Goal: Task Accomplishment & Management: Use online tool/utility

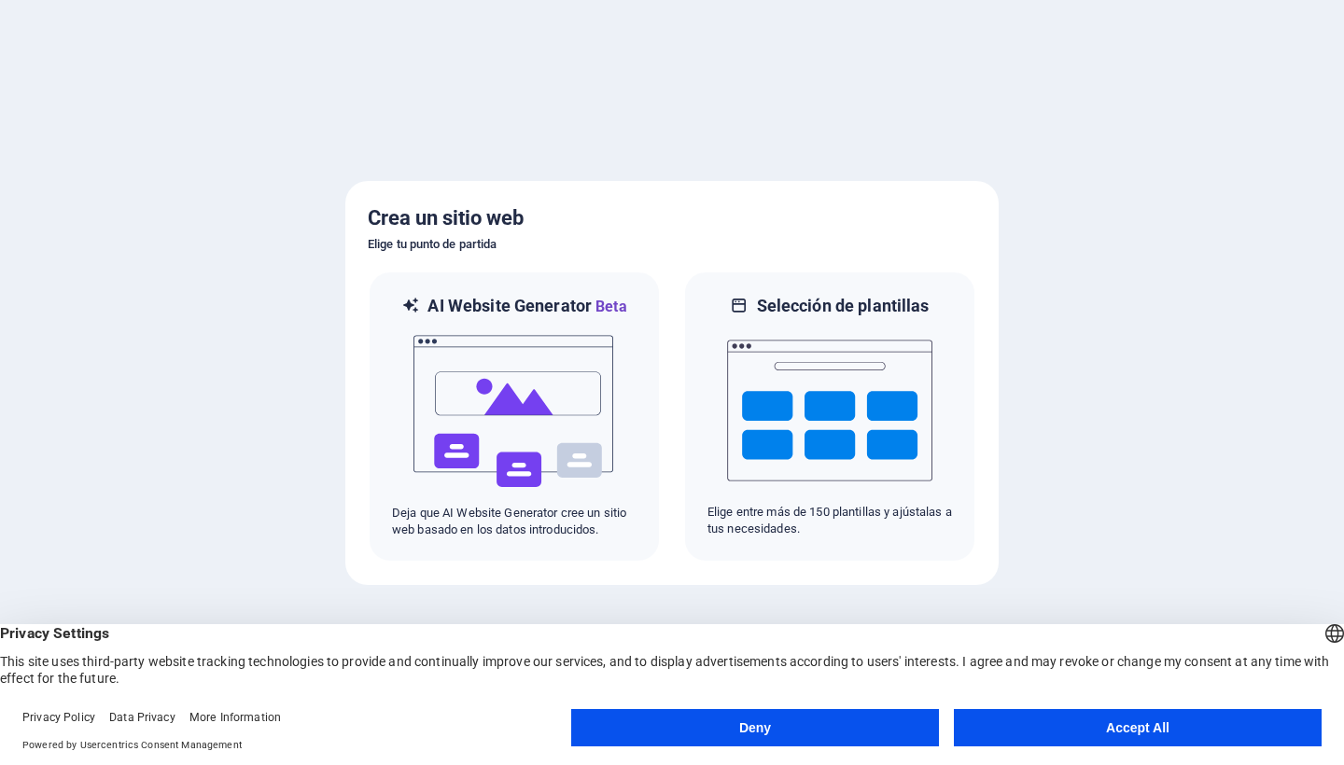
click at [1085, 728] on button "Accept All" at bounding box center [1138, 727] width 368 height 37
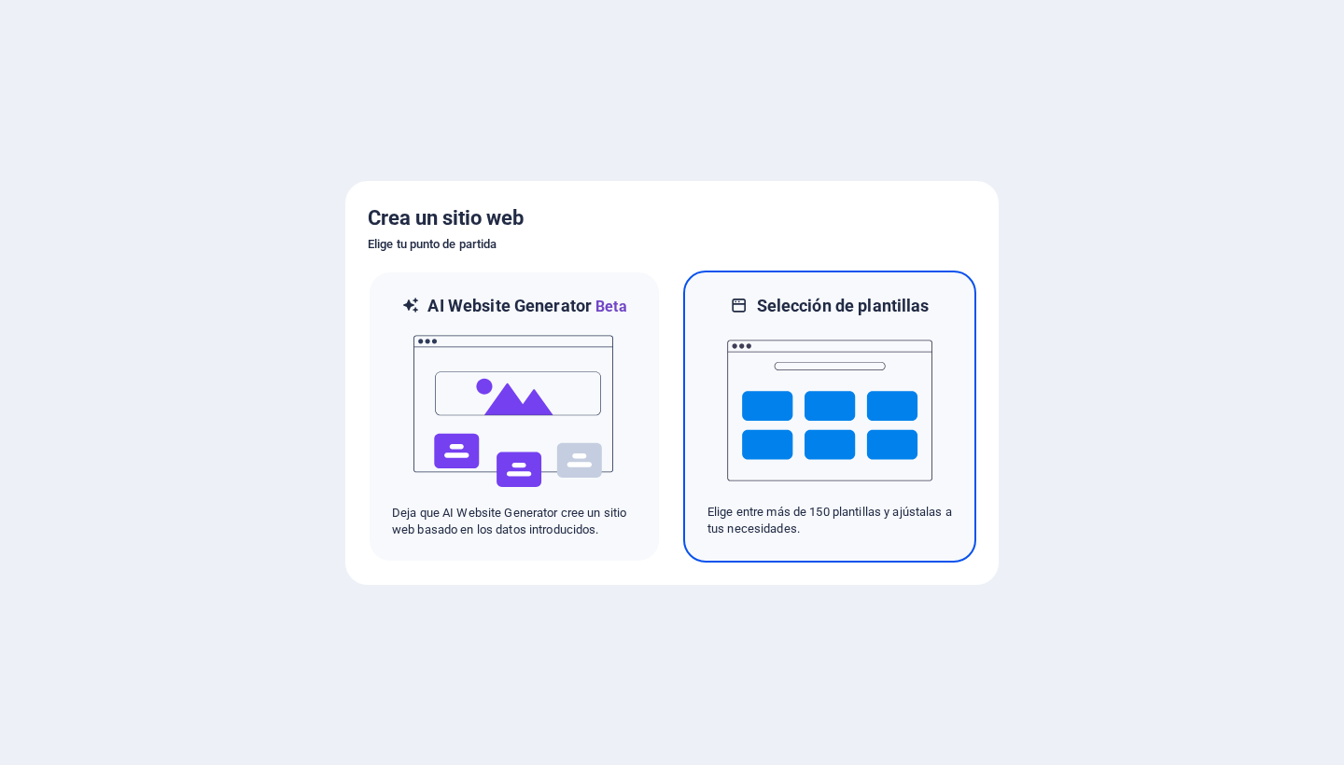
click at [854, 381] on img at bounding box center [829, 410] width 205 height 187
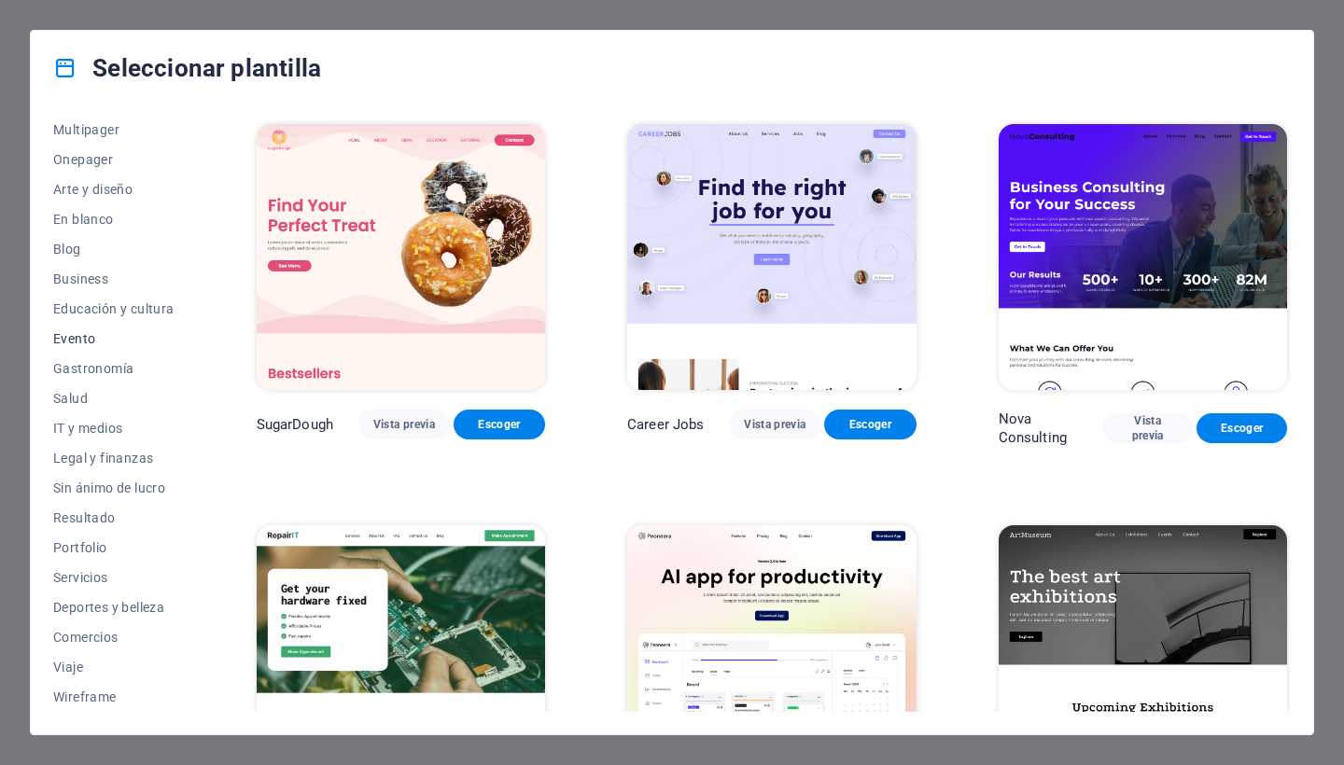
scroll to position [155, 0]
click at [70, 576] on span "Servicios" at bounding box center [113, 577] width 121 height 15
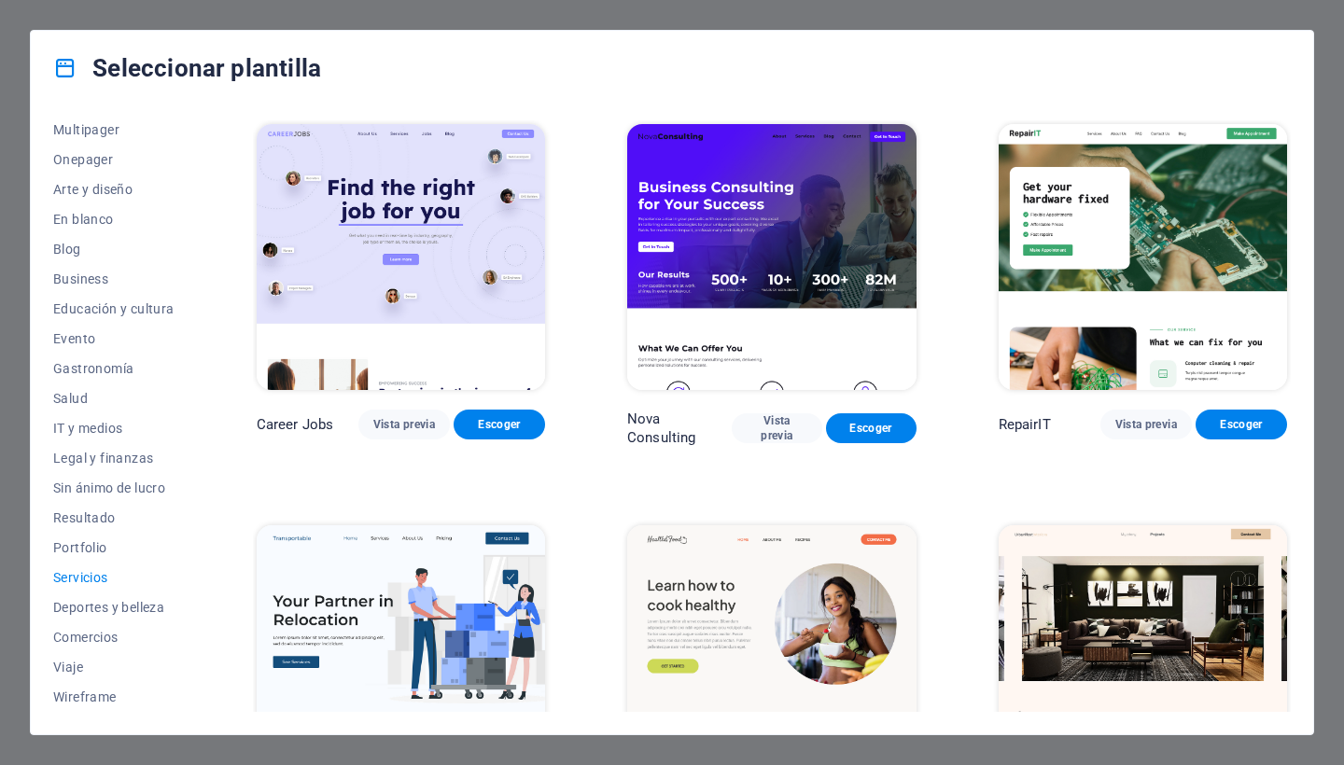
scroll to position [0, 0]
click at [71, 396] on span "Salud" at bounding box center [113, 398] width 121 height 15
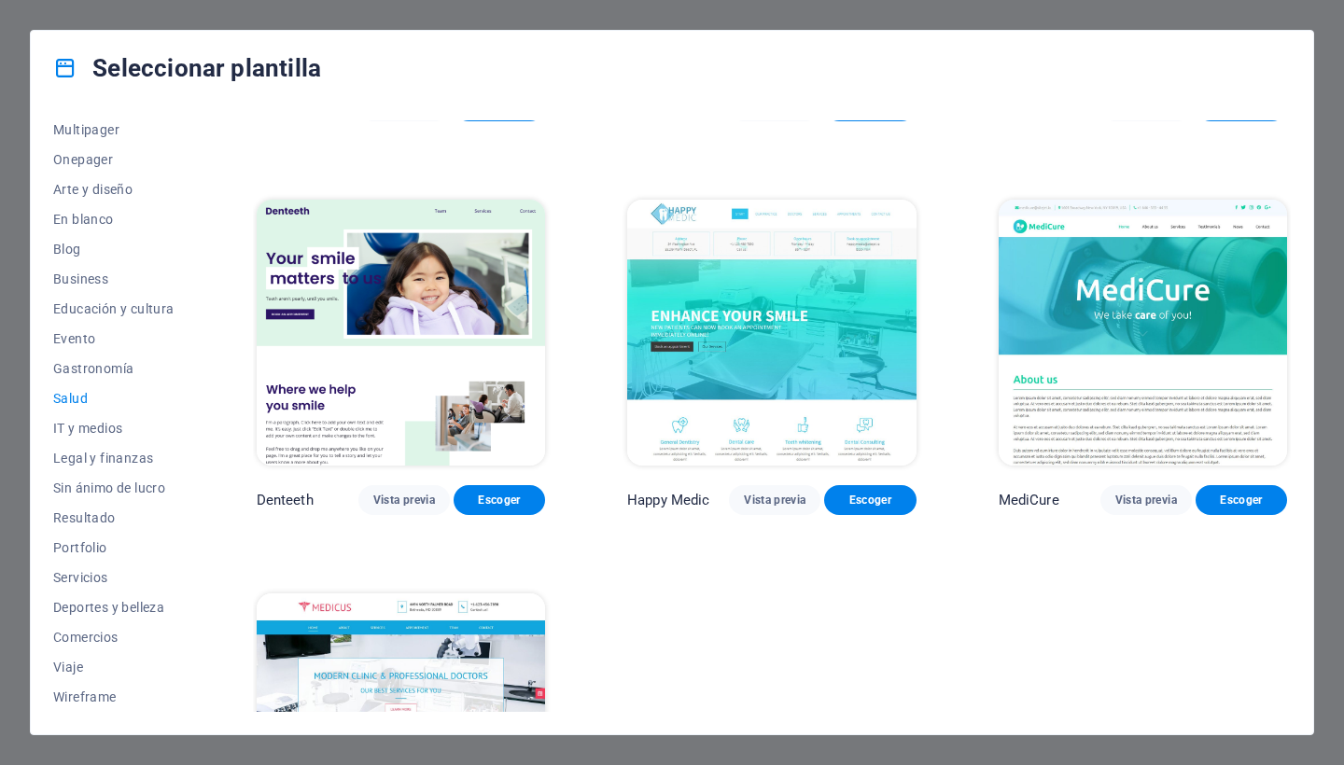
scroll to position [295, 0]
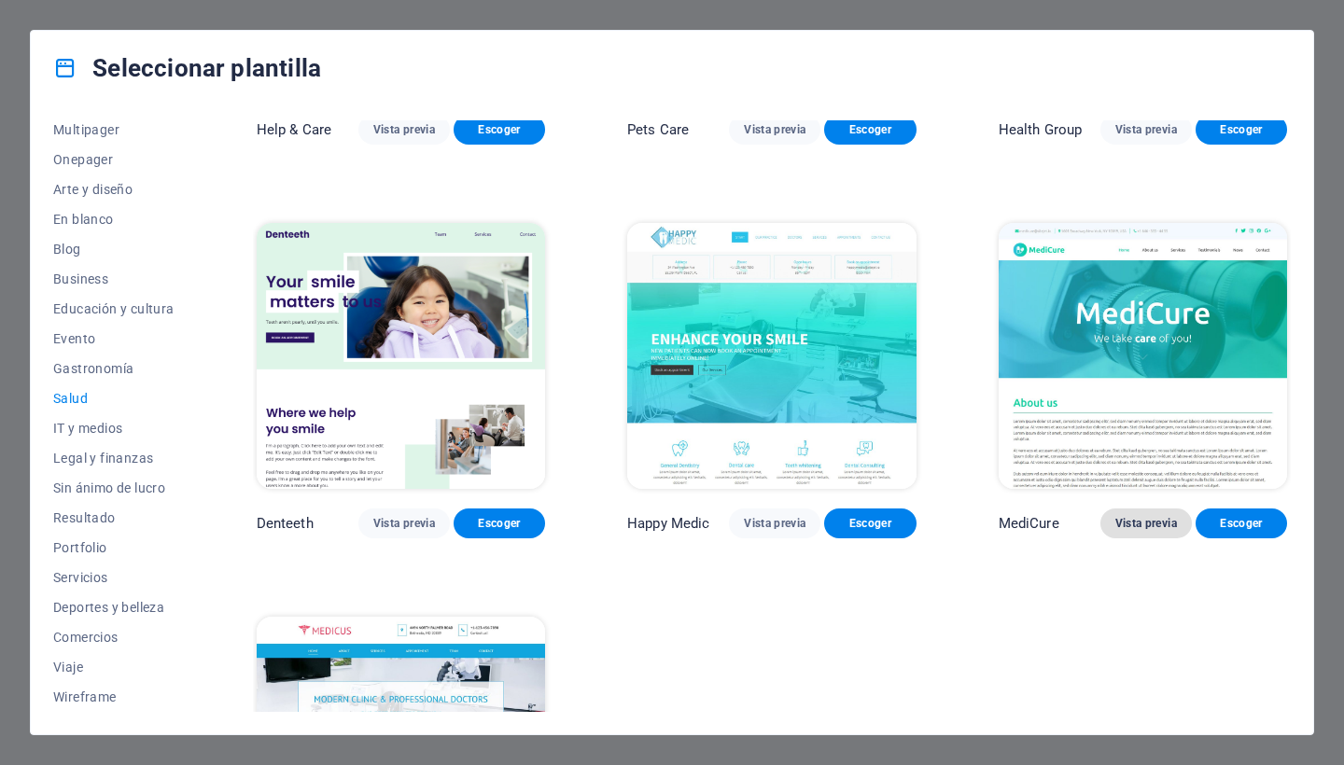
click at [1148, 519] on span "Vista previa" at bounding box center [1146, 523] width 62 height 15
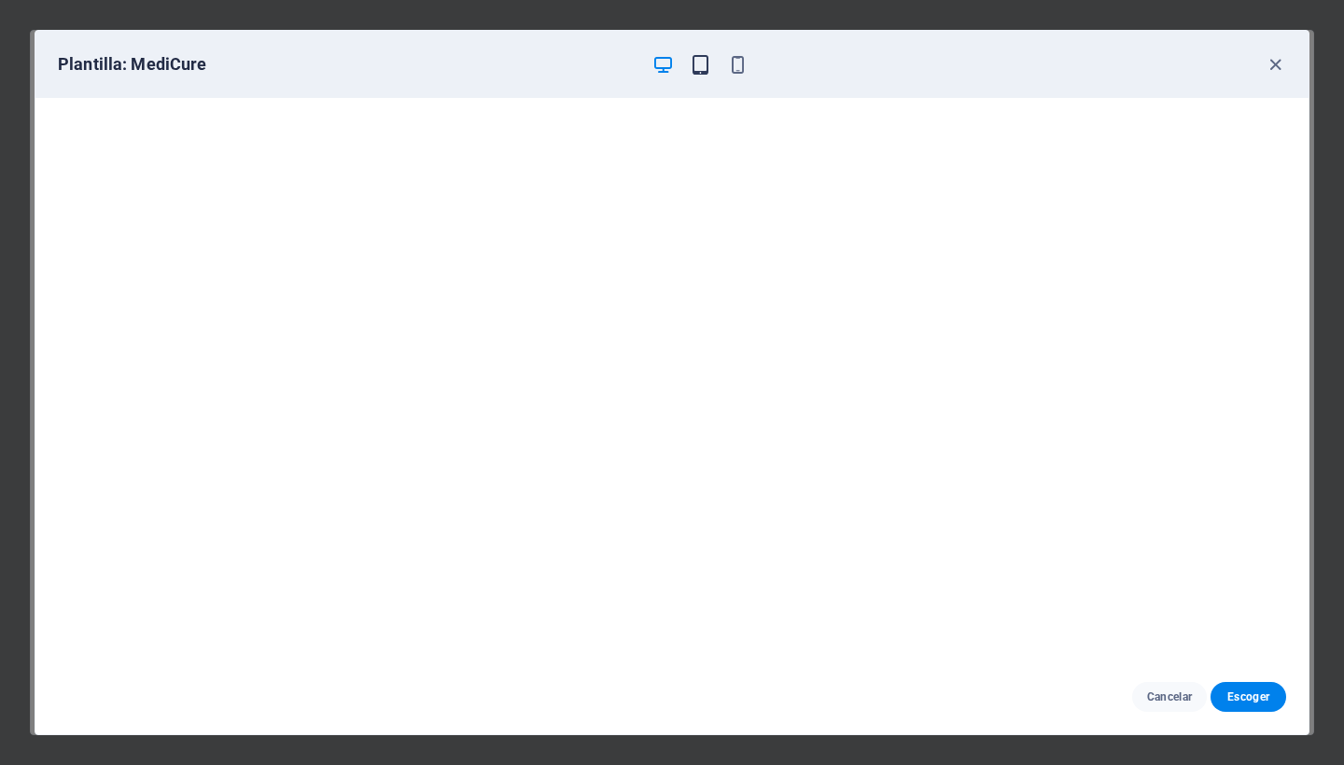
click at [699, 71] on icon "button" at bounding box center [700, 64] width 21 height 21
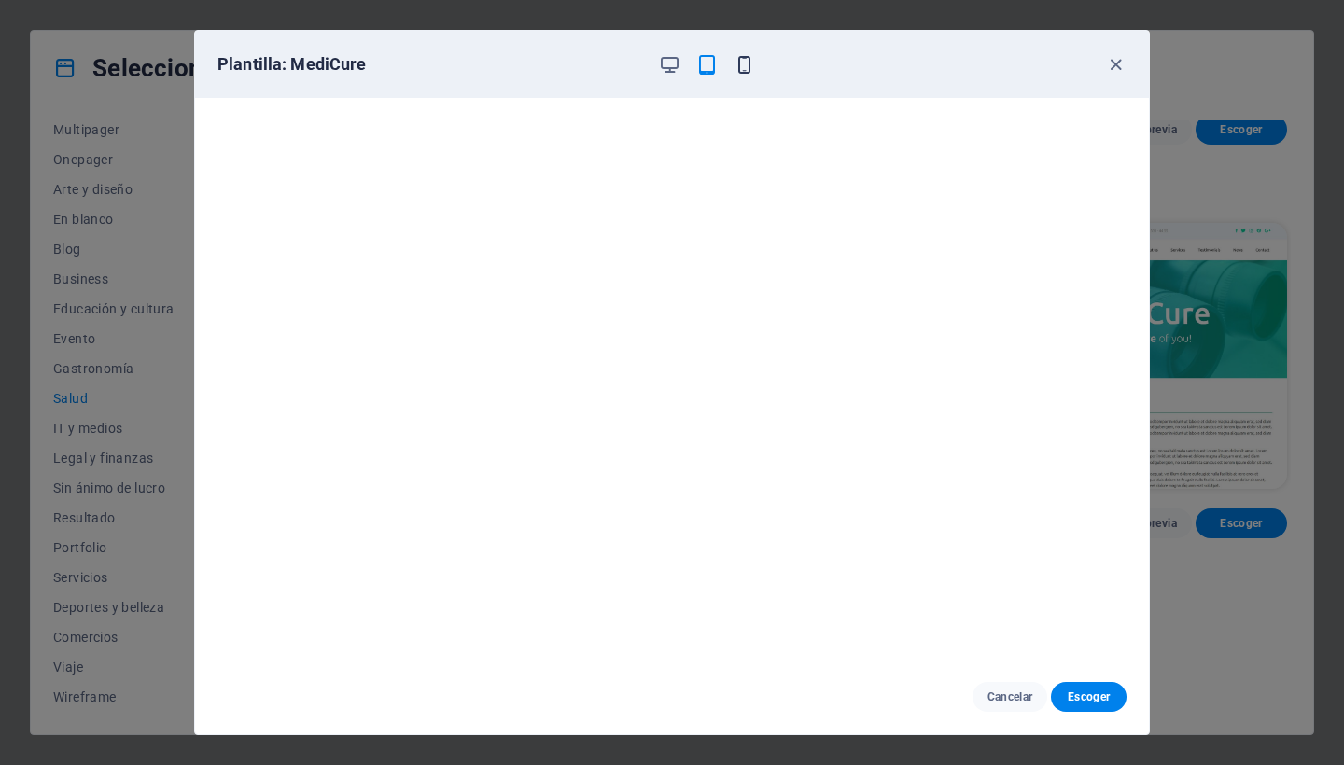
click at [753, 63] on icon "button" at bounding box center [744, 64] width 21 height 21
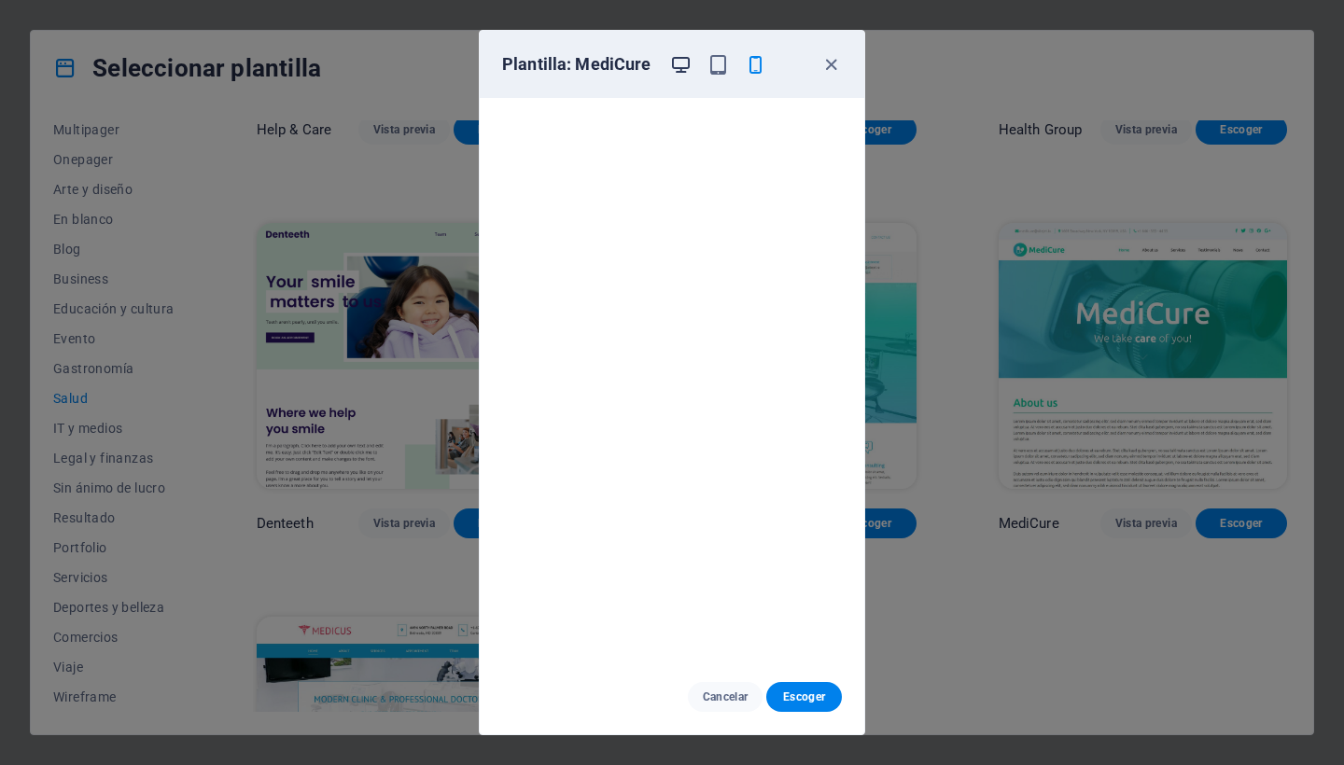
click at [684, 61] on icon "button" at bounding box center [680, 64] width 21 height 21
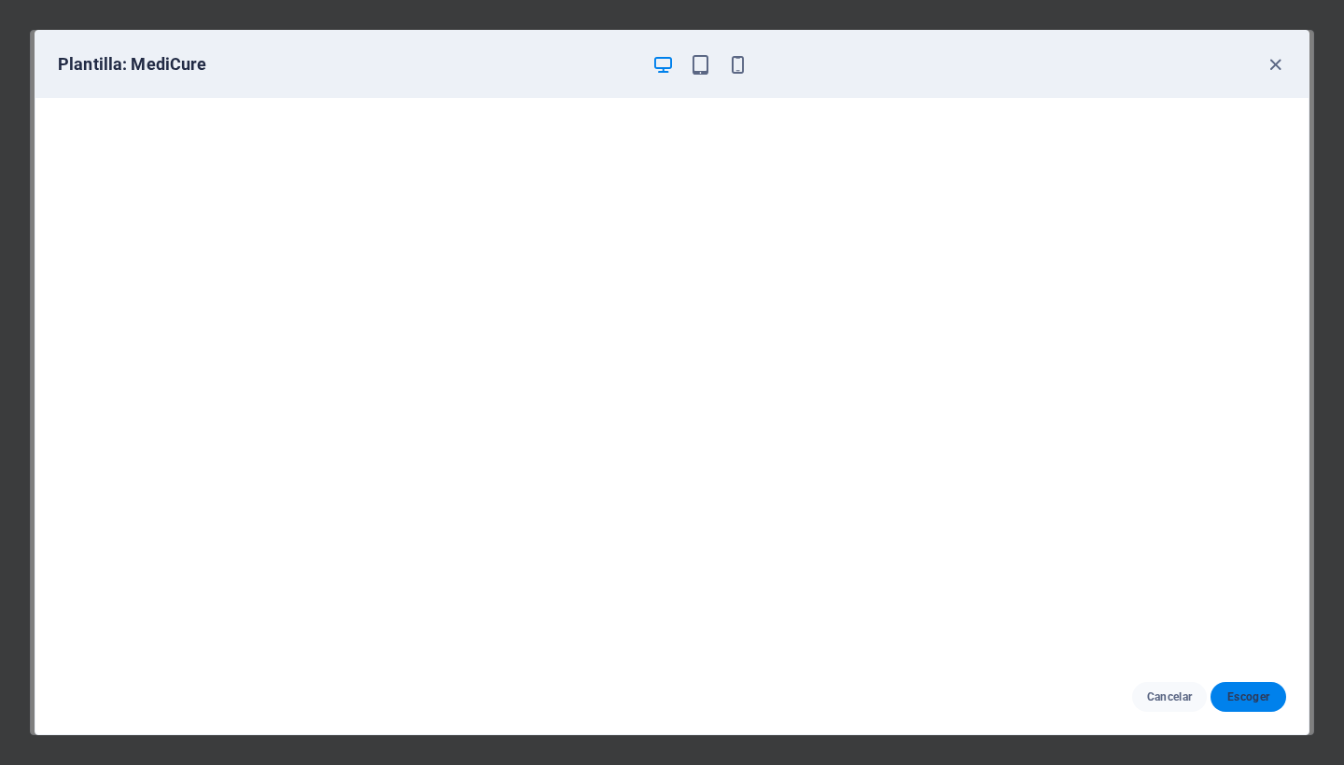
click at [1260, 691] on span "Escoger" at bounding box center [1248, 697] width 46 height 15
